Goal: Task Accomplishment & Management: Complete application form

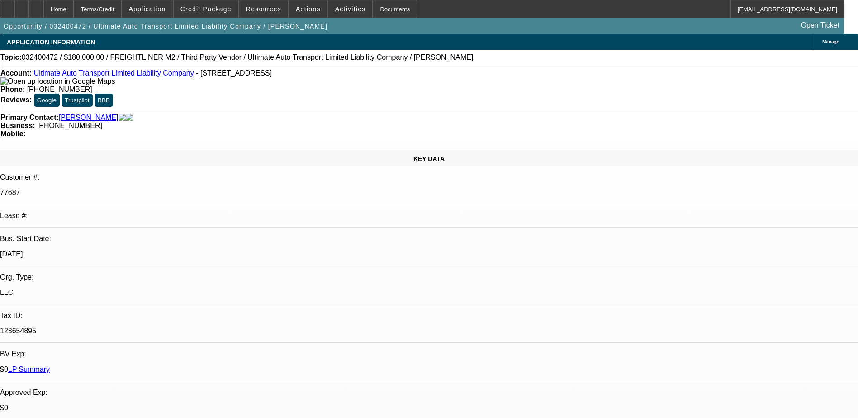
select select "0"
select select "2"
select select "0"
select select "6"
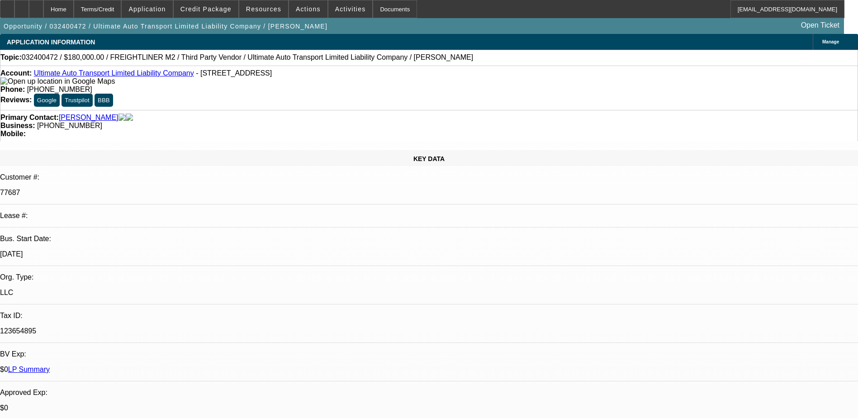
select select "0"
select select "2"
select select "0"
select select "6"
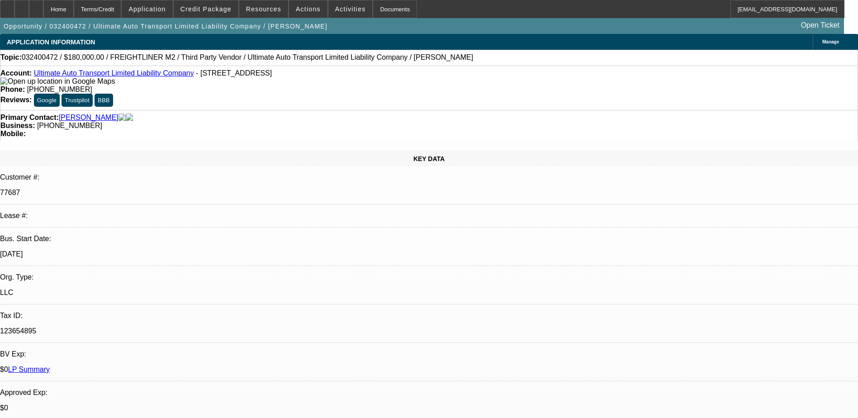
select select "0"
select select "2"
select select "0"
select select "6"
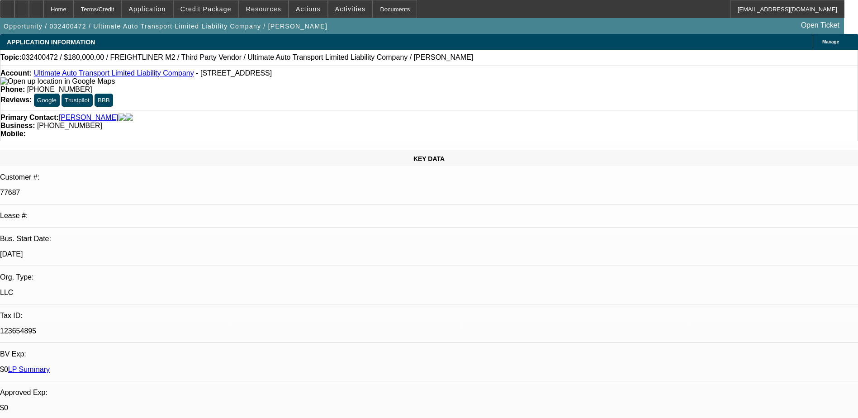
select select "0"
select select "2"
select select "0"
select select "6"
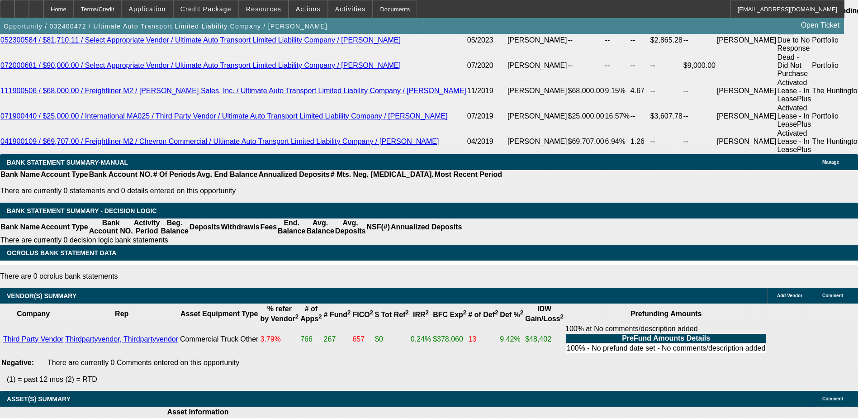
scroll to position [1624, 0]
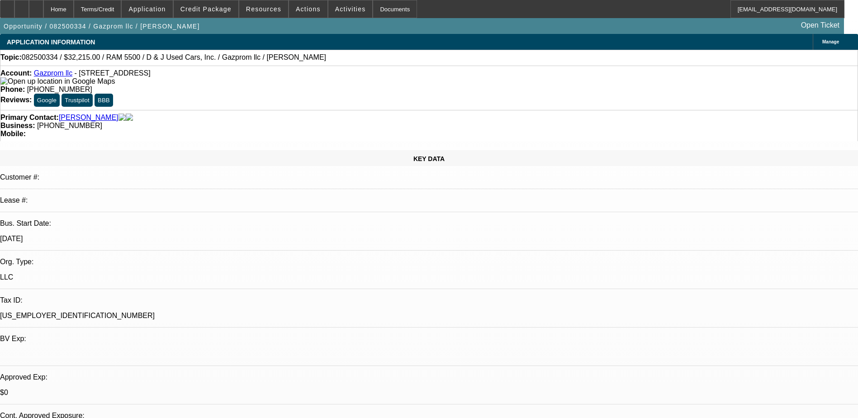
select select "0.15"
select select "2"
select select "0.1"
select select "2"
select select "0.1"
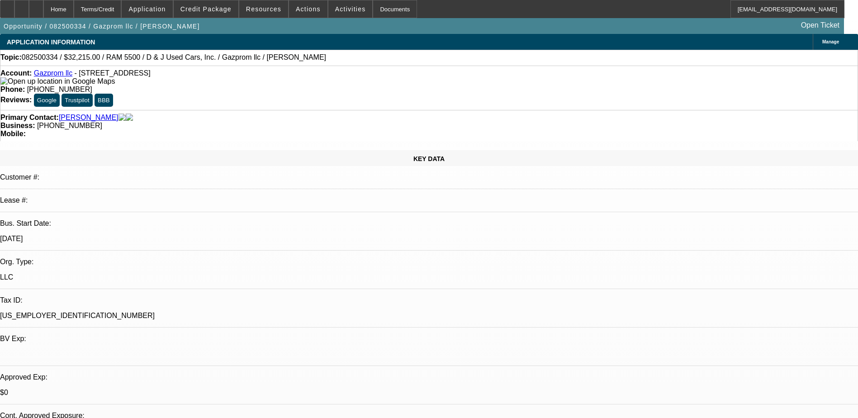
select select "0"
select select "0.1"
select select "0"
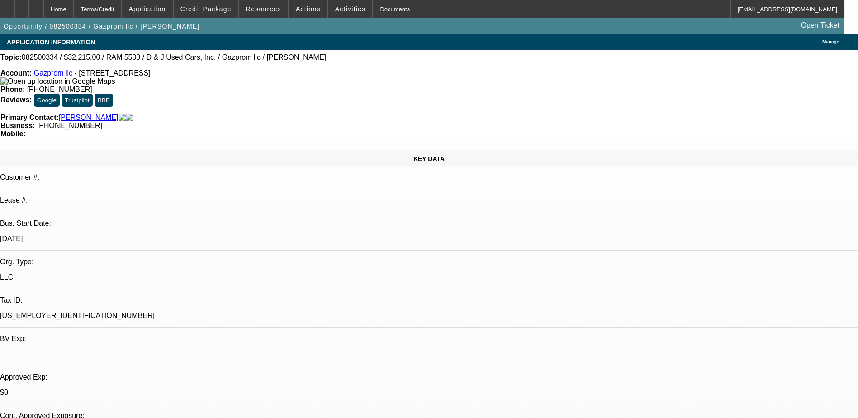
select select "0.1"
select select "1"
select select "2"
select select "4"
select select "1"
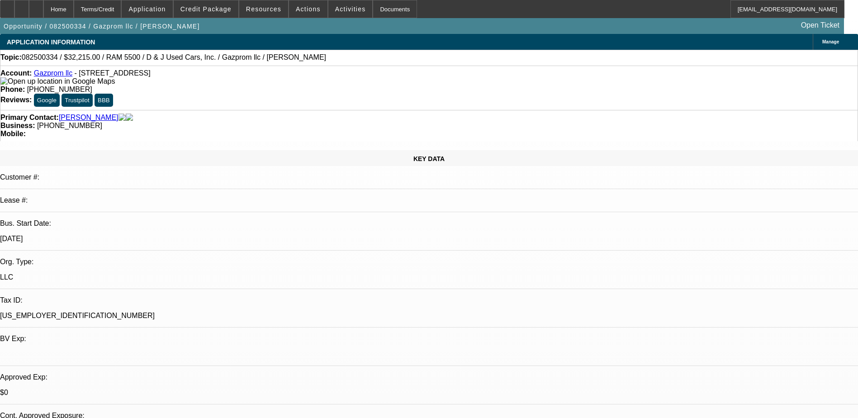
select select "2"
select select "4"
select select "1"
select select "4"
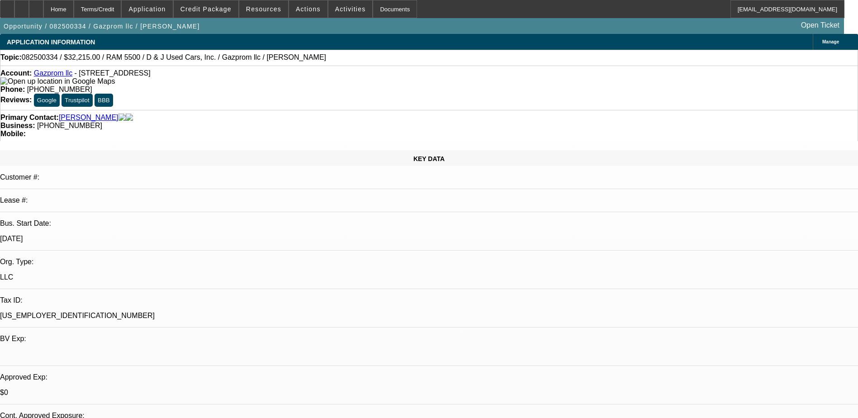
select select "1"
select select "4"
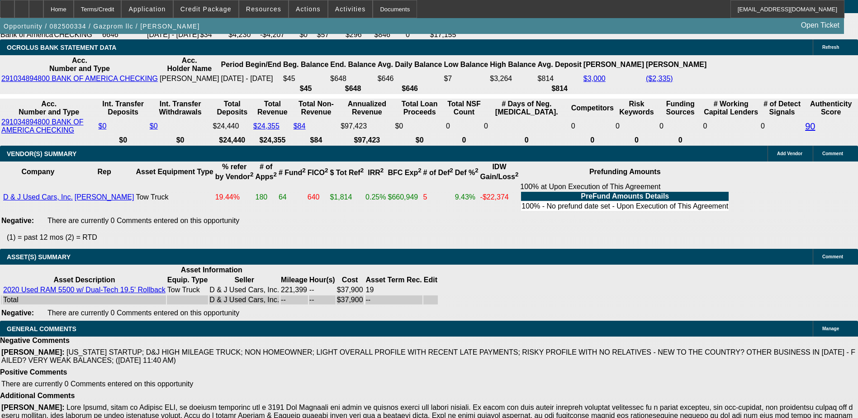
scroll to position [1809, 0]
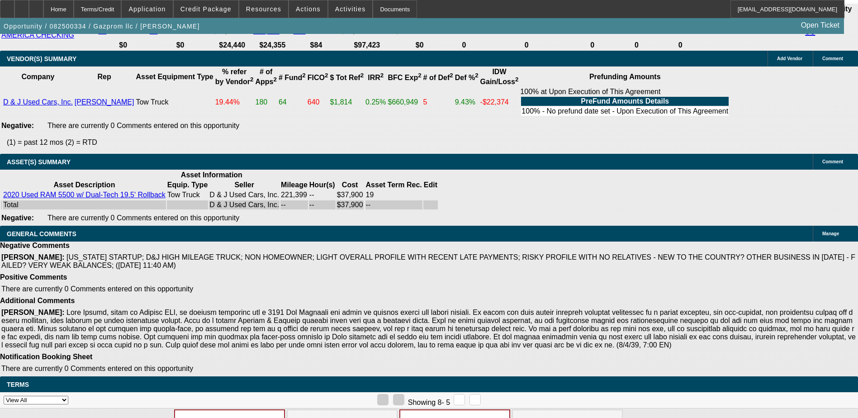
scroll to position [1900, 0]
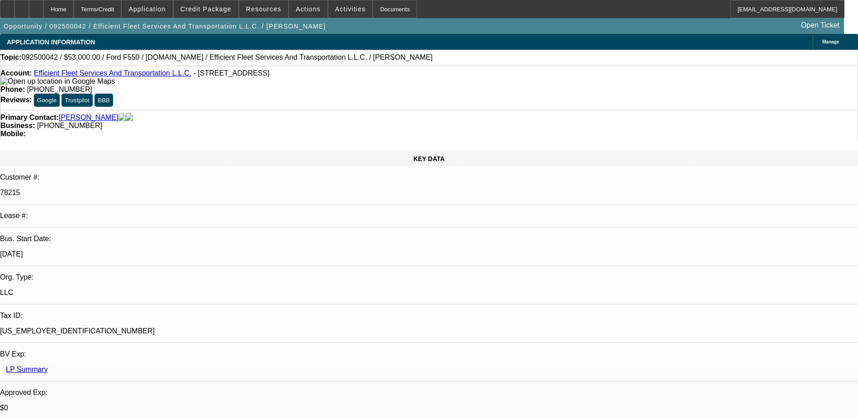
select select "0"
select select "2"
select select "0"
select select "6"
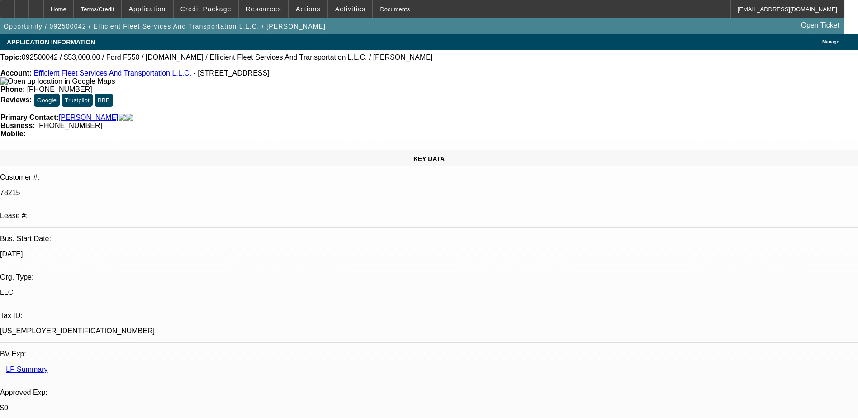
select select "0"
select select "3"
select select "0"
select select "6"
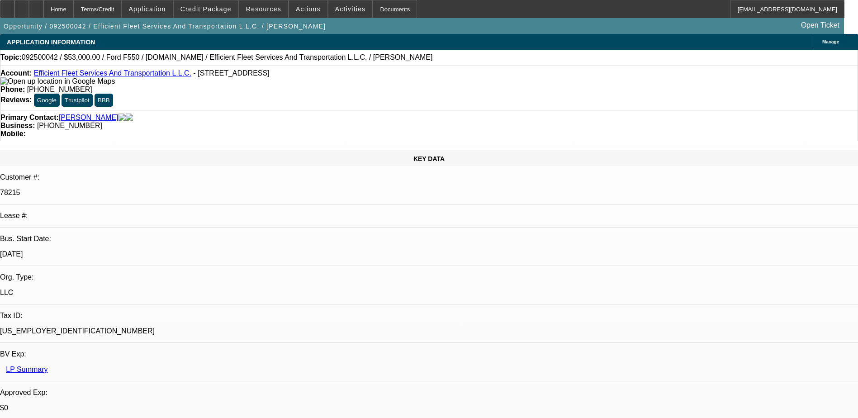
select select "0"
select select "2"
select select "0"
select select "6"
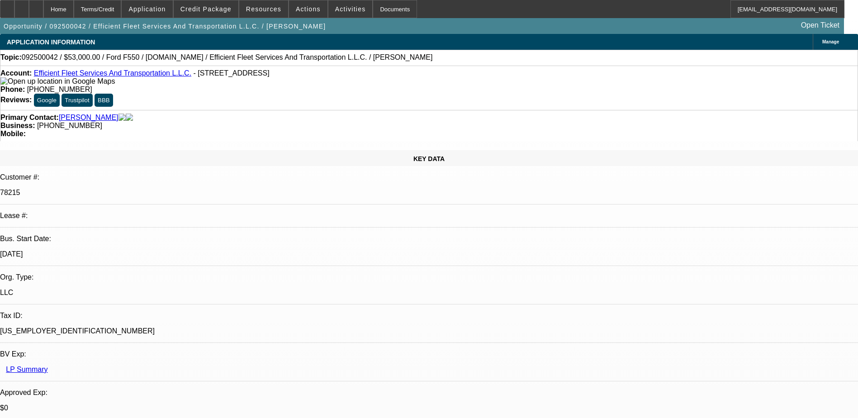
select select "0"
select select "2"
select select "0"
select select "6"
